Goal: Find specific page/section: Find specific page/section

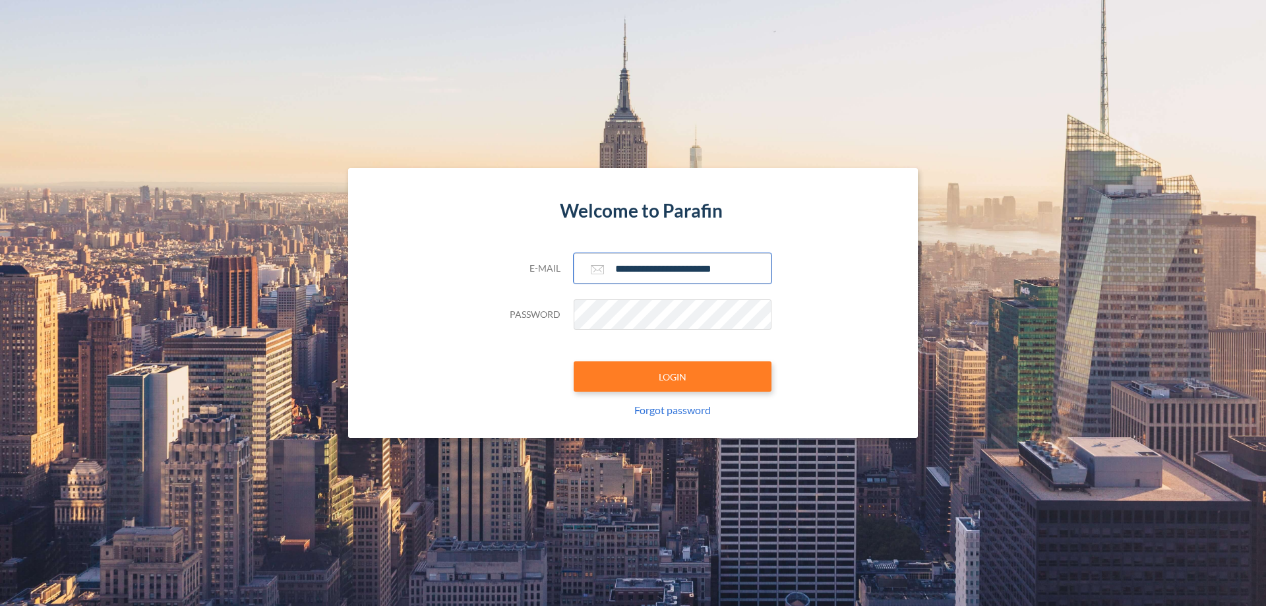
type input "**********"
click at [672, 376] on button "LOGIN" at bounding box center [673, 376] width 198 height 30
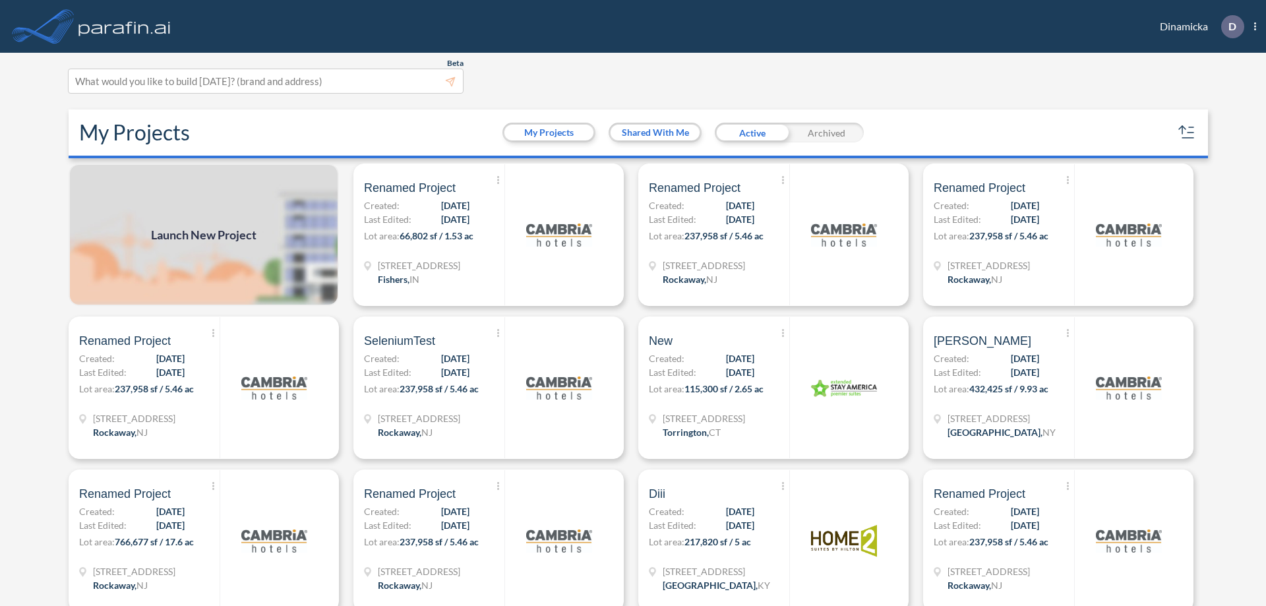
scroll to position [3, 0]
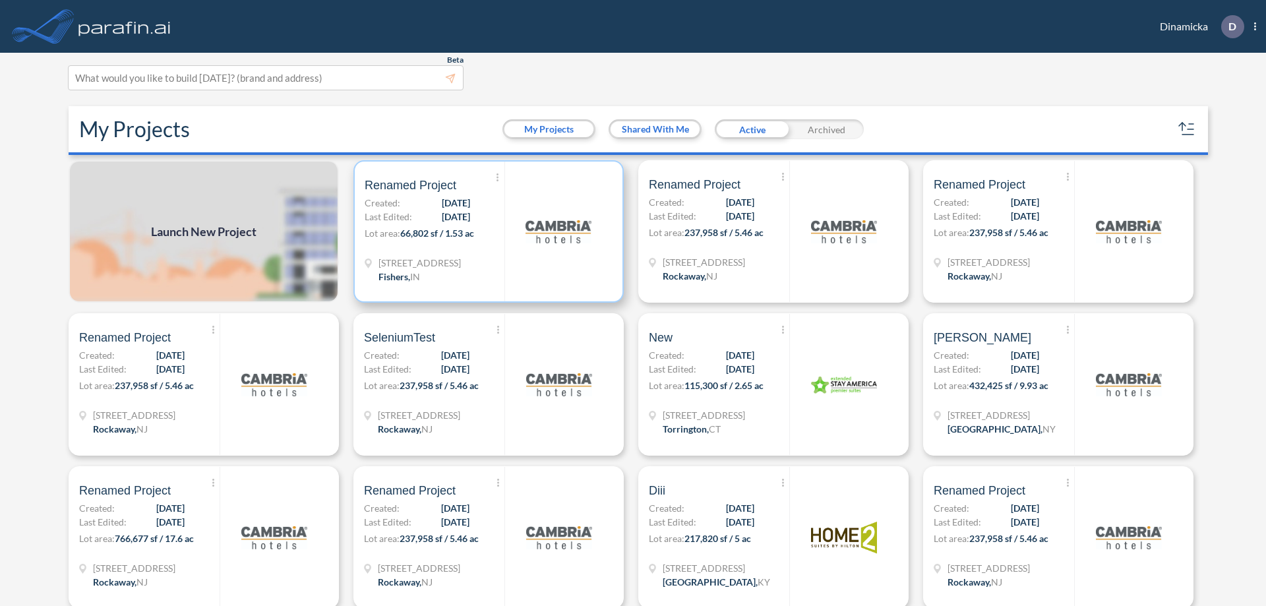
click at [486, 231] on p "Lot area: 66,802 sf / 1.53 ac" at bounding box center [435, 235] width 140 height 19
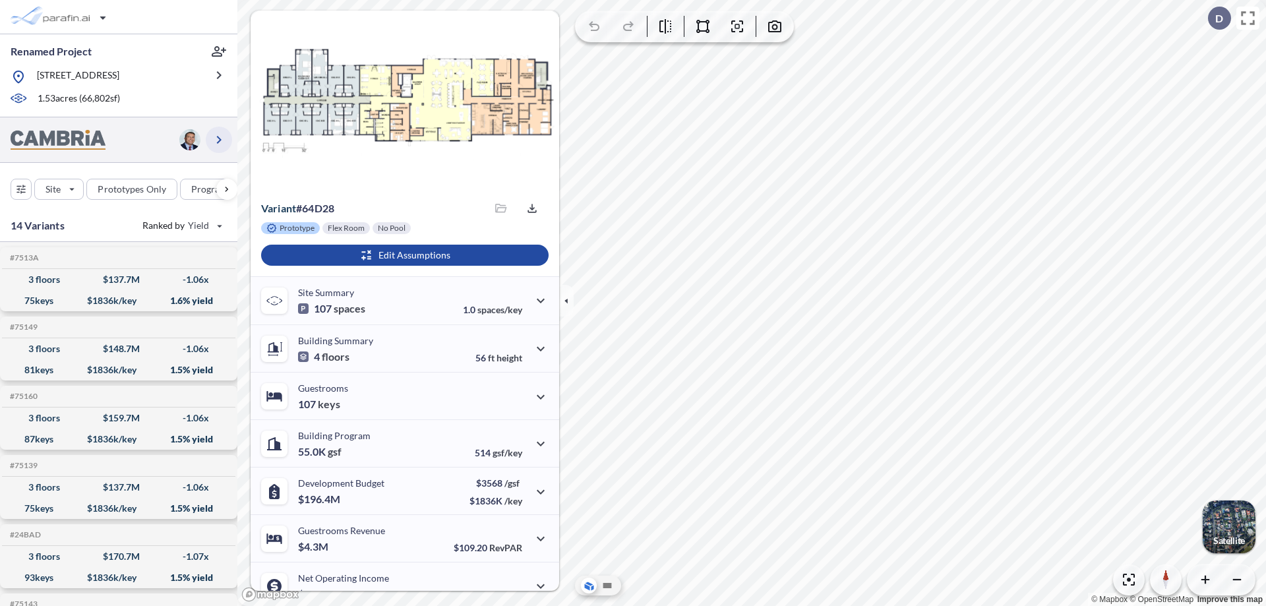
click at [219, 139] on icon "button" at bounding box center [219, 140] width 16 height 16
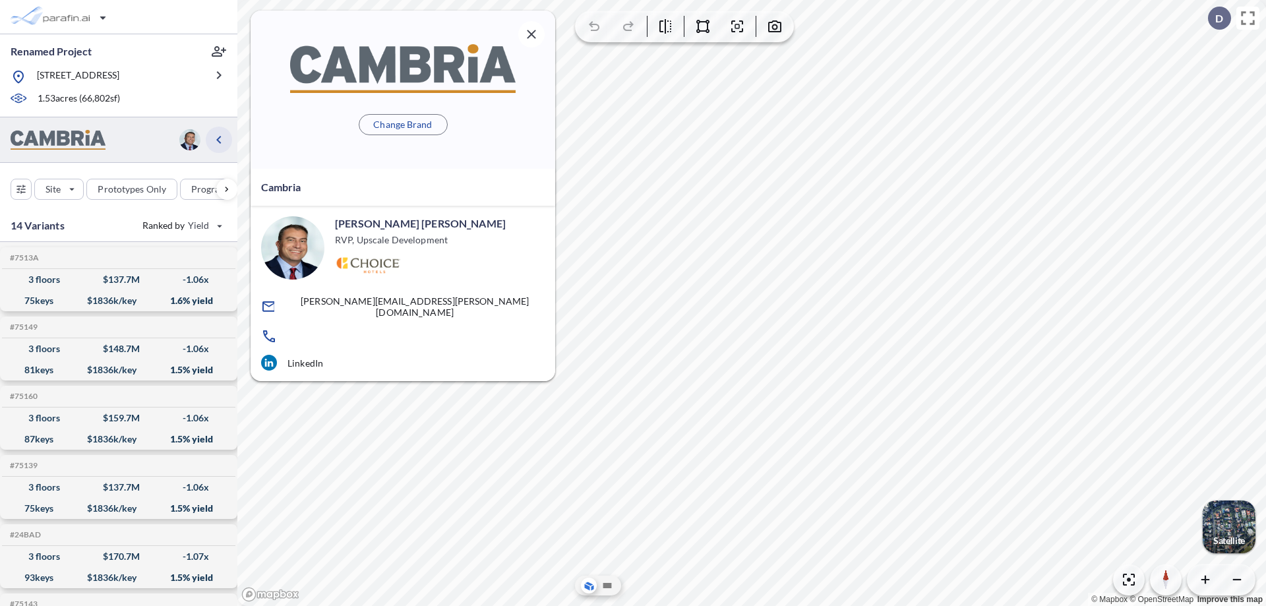
click at [219, 139] on icon "button" at bounding box center [219, 140] width 16 height 16
